Goal: Task Accomplishment & Management: Use online tool/utility

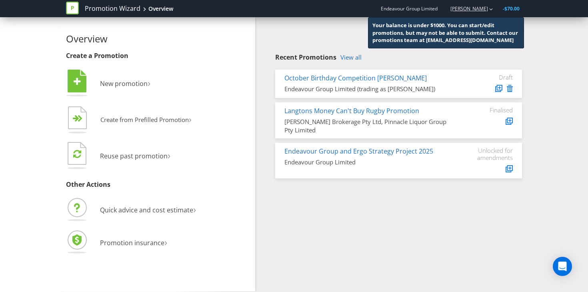
click at [491, 10] on icon "button" at bounding box center [491, 9] width 4 height 2
click at [491, 9] on icon "button" at bounding box center [491, 9] width 4 height 2
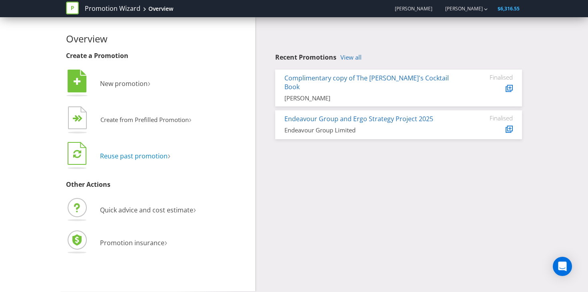
click at [164, 156] on span "Reuse past promotion" at bounding box center [134, 156] width 68 height 9
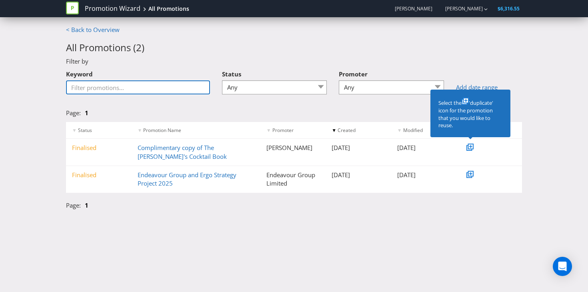
click at [170, 89] on input "Keyword" at bounding box center [138, 87] width 144 height 14
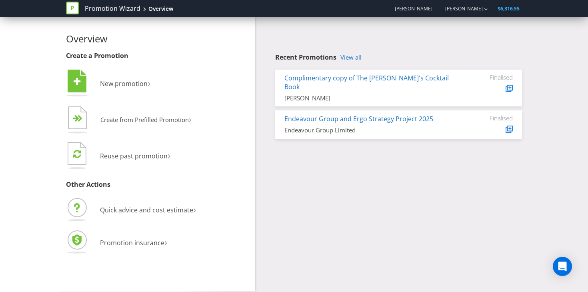
click at [308, 186] on div "Overview Create a Promotion  New promotion ›   Create from Prefilled Promoti…" at bounding box center [294, 154] width 468 height 274
click at [315, 178] on div "Overview Create a Promotion  New promotion ›   Create from Prefilled Promoti…" at bounding box center [294, 154] width 468 height 274
